Goal: Communication & Community: Answer question/provide support

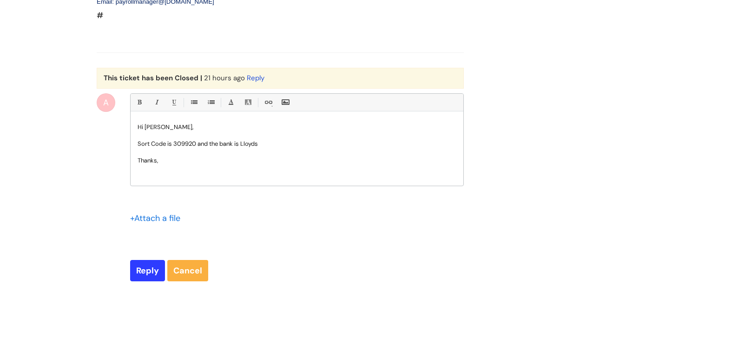
scroll to position [1122, 0]
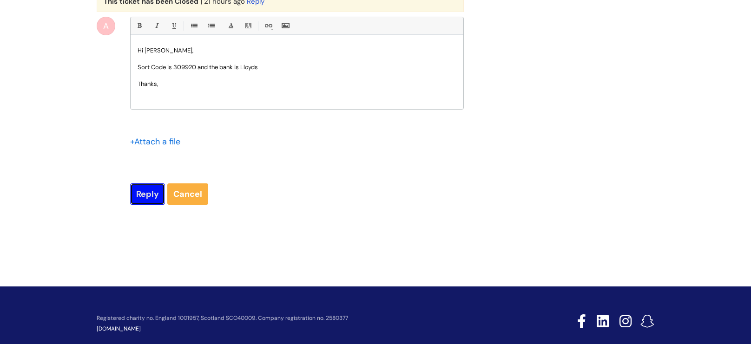
click at [151, 192] on input "Reply" at bounding box center [147, 194] width 35 height 21
type input "Please Wait..."
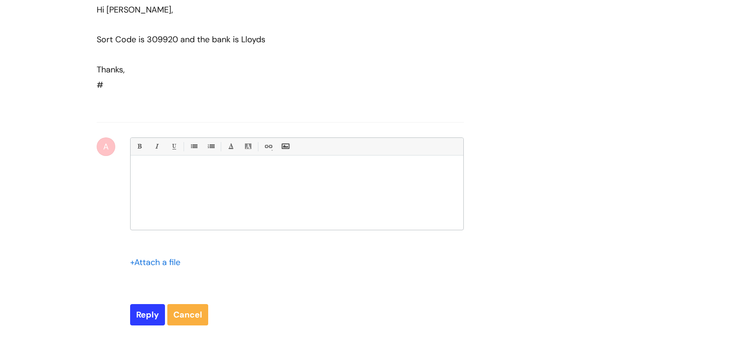
scroll to position [1196, 0]
